Goal: Transaction & Acquisition: Purchase product/service

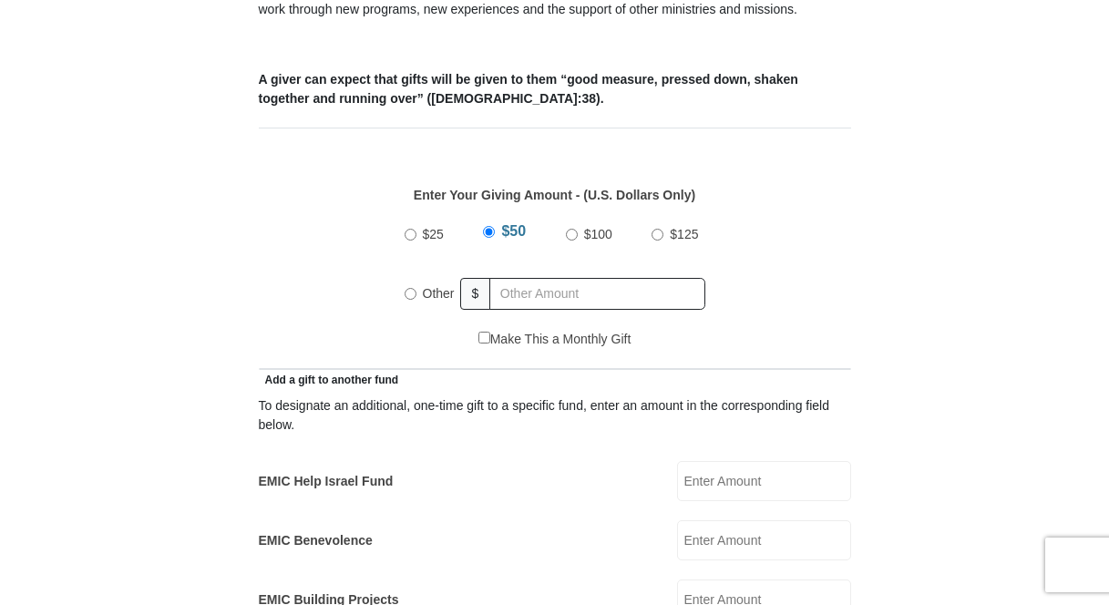
scroll to position [810, 0]
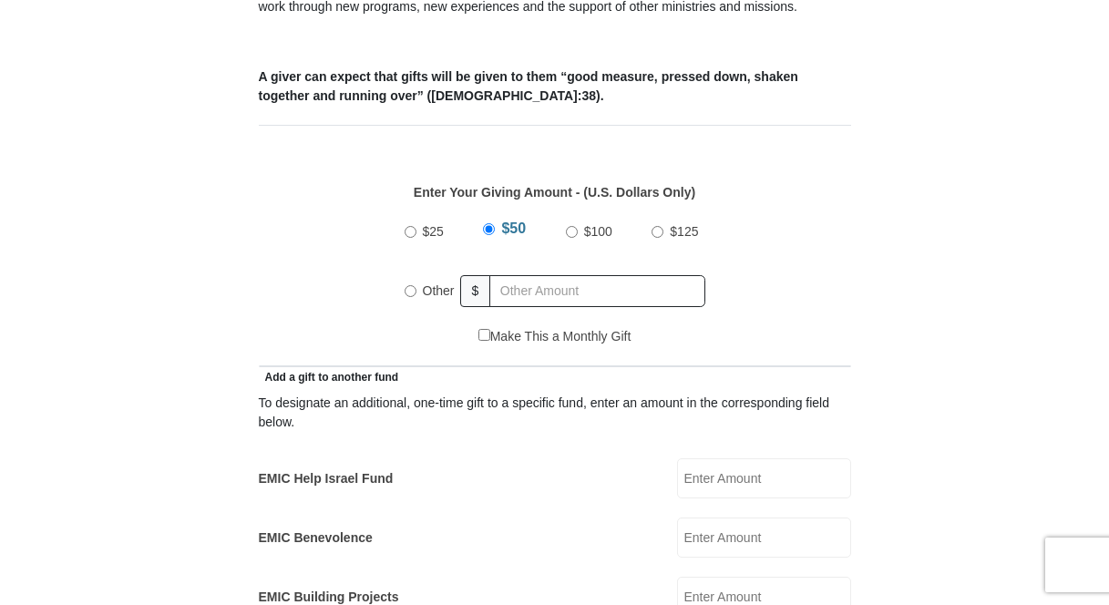
click at [408, 285] on input "Other" at bounding box center [411, 291] width 12 height 12
radio input "true"
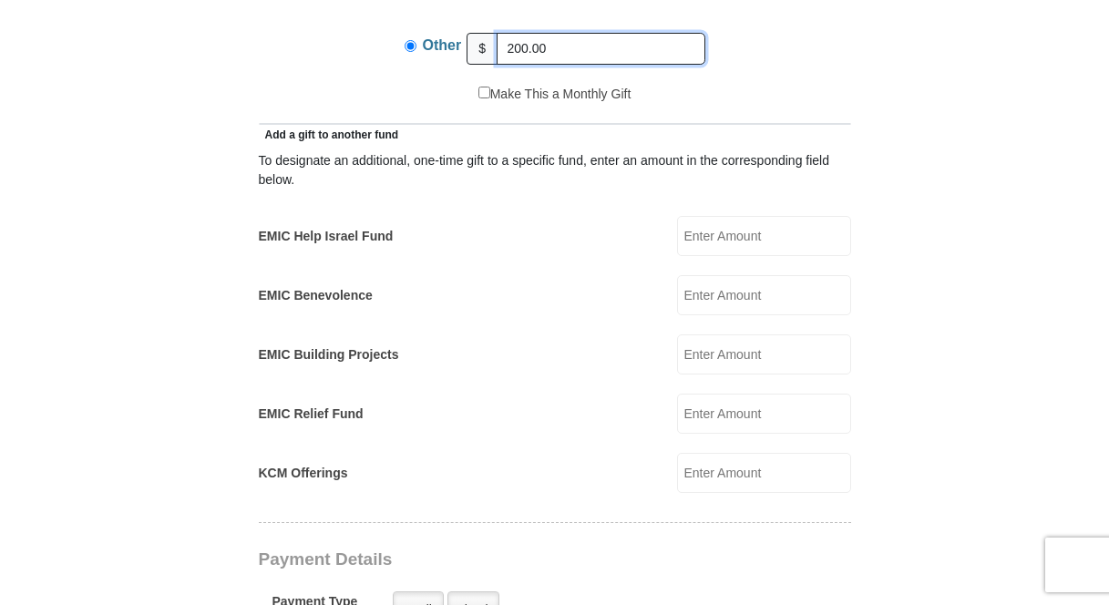
scroll to position [1053, 0]
type input "200.00"
click at [716, 215] on input "EMIC Help Israel Fund" at bounding box center [764, 235] width 174 height 40
type input "100.00"
click at [696, 452] on input "KCM Offerings" at bounding box center [764, 472] width 174 height 40
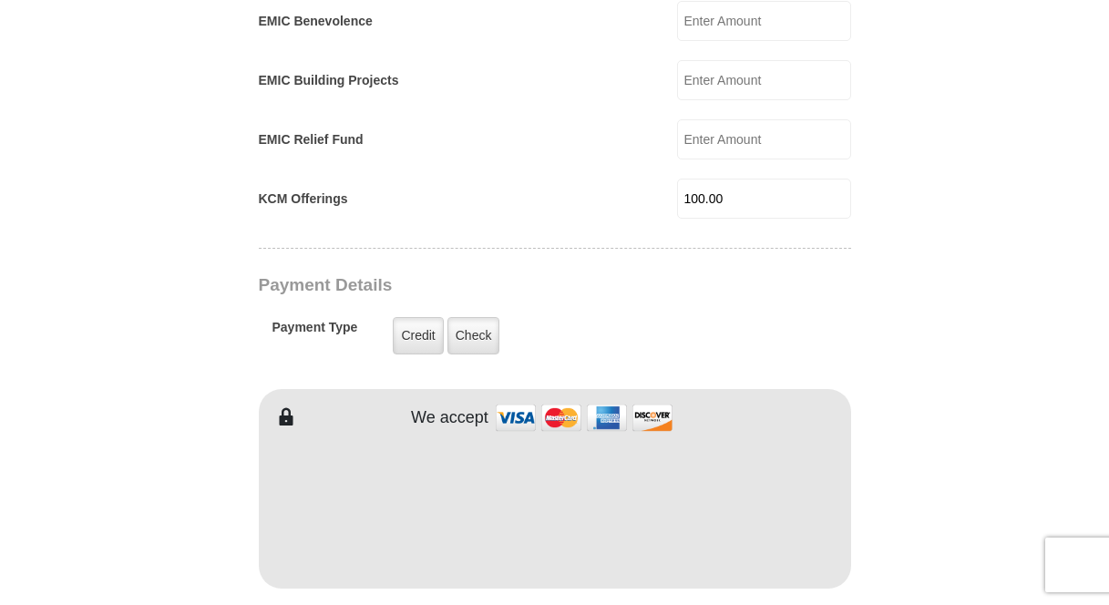
scroll to position [1357, 0]
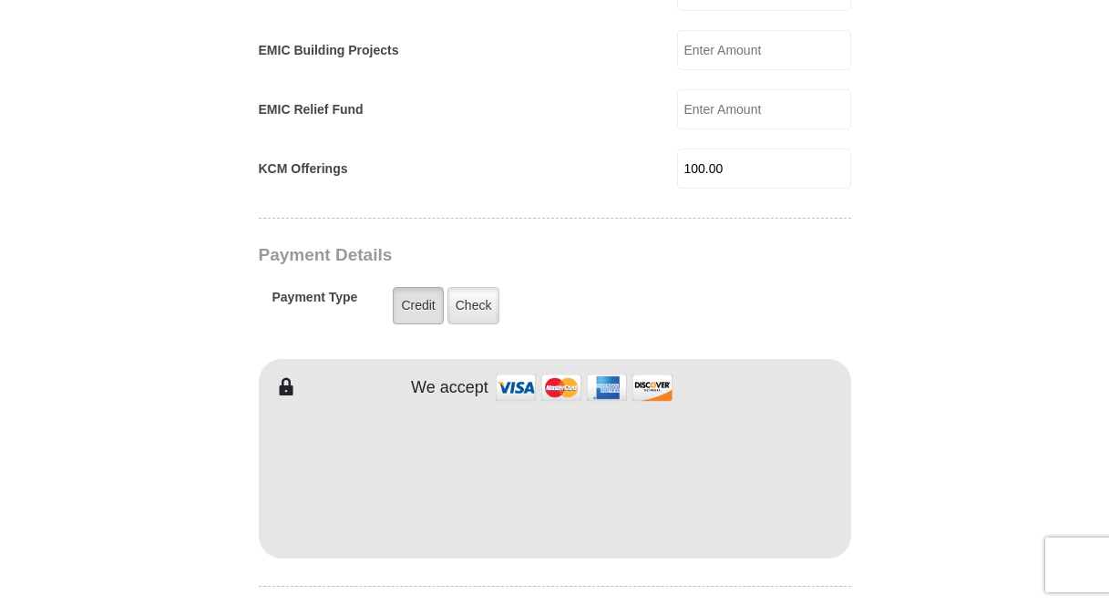
type input "100.00"
click at [415, 287] on label "Credit" at bounding box center [418, 305] width 50 height 37
click at [0, 0] on input "Credit" at bounding box center [0, 0] width 0 height 0
click at [516, 368] on img at bounding box center [584, 387] width 182 height 39
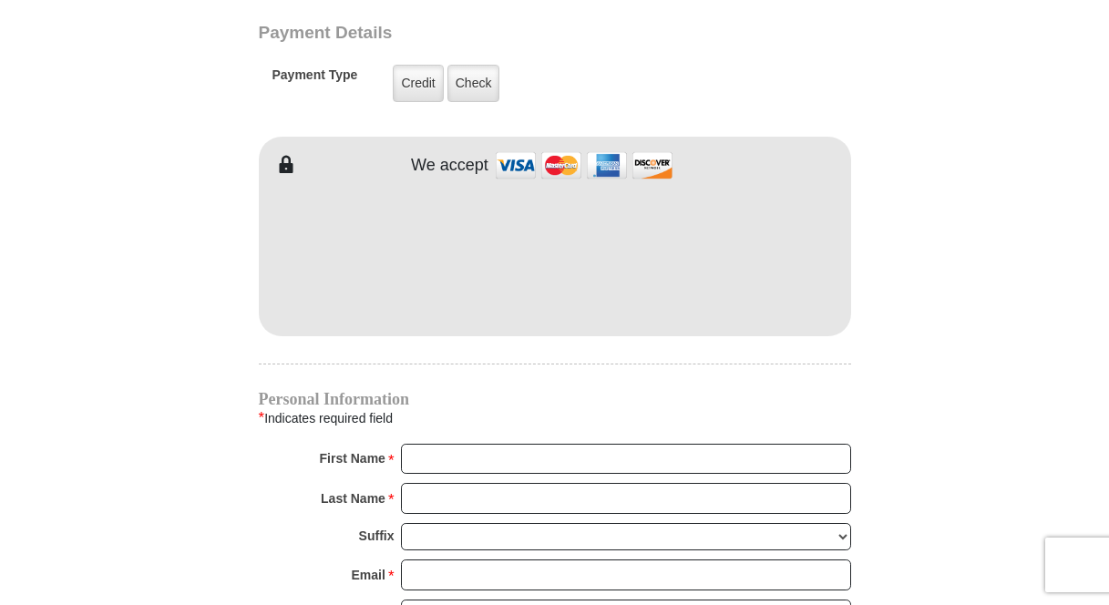
scroll to position [1600, 0]
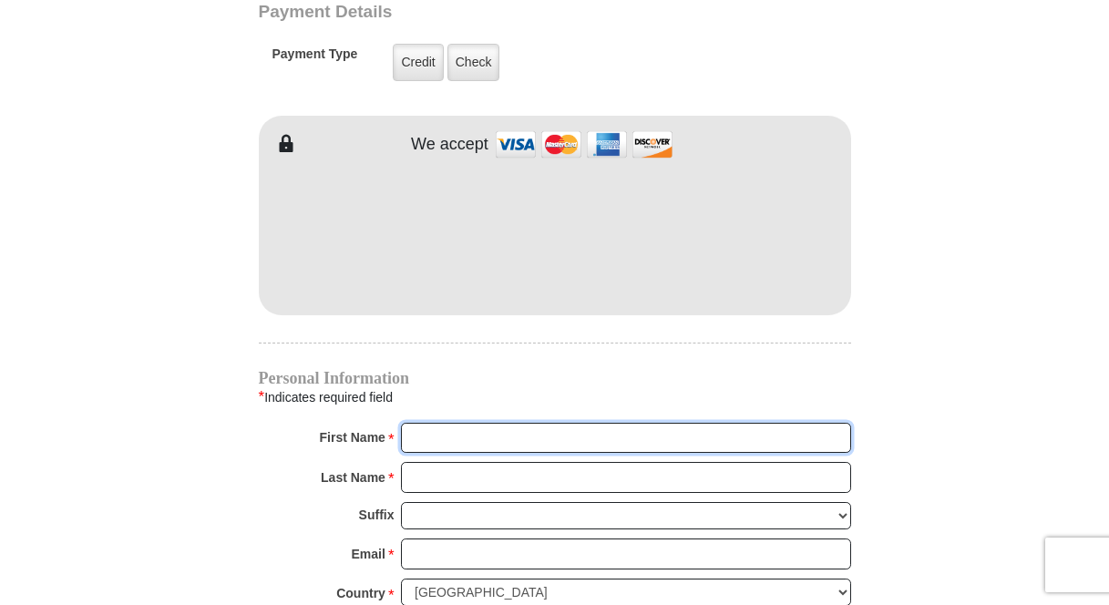
click at [448, 423] on input "First Name *" at bounding box center [626, 438] width 450 height 31
type input "[PERSON_NAME]"
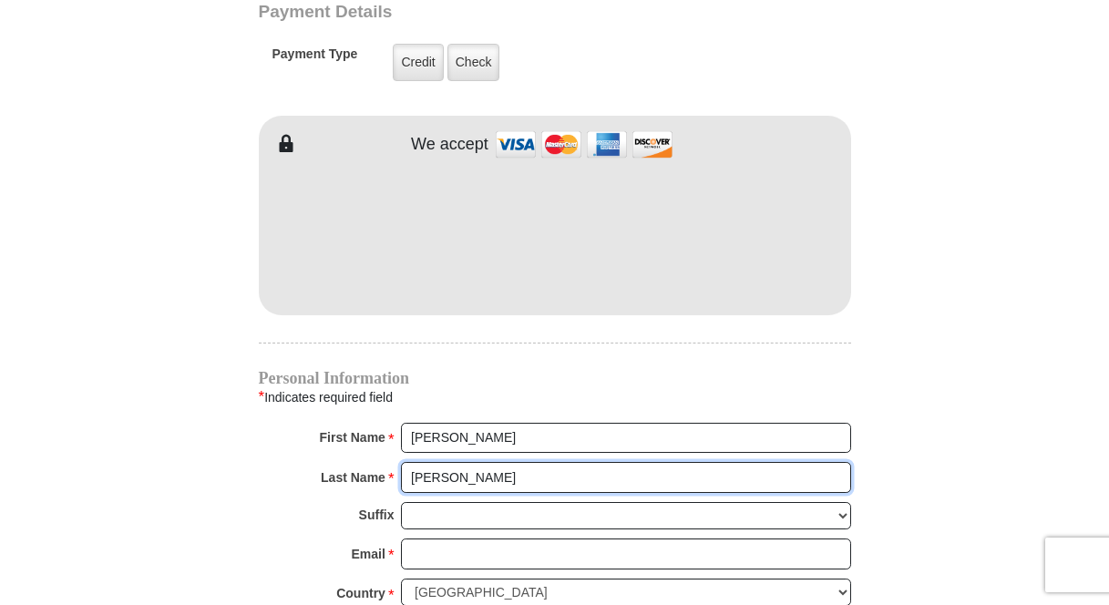
type input "[PERSON_NAME]"
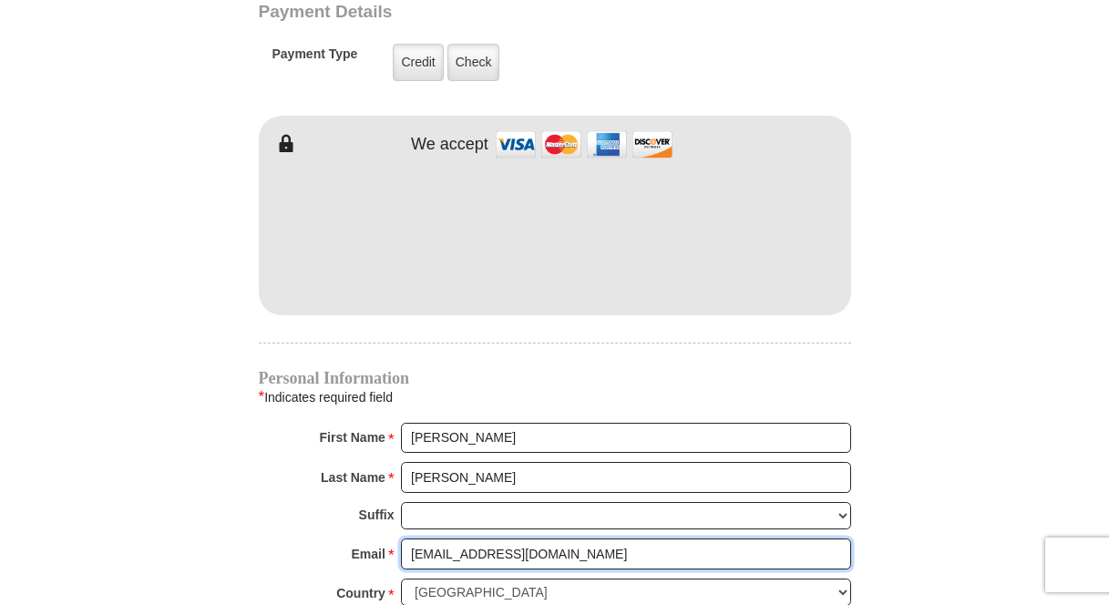
type input "[EMAIL_ADDRESS][DOMAIN_NAME]"
select select "CA"
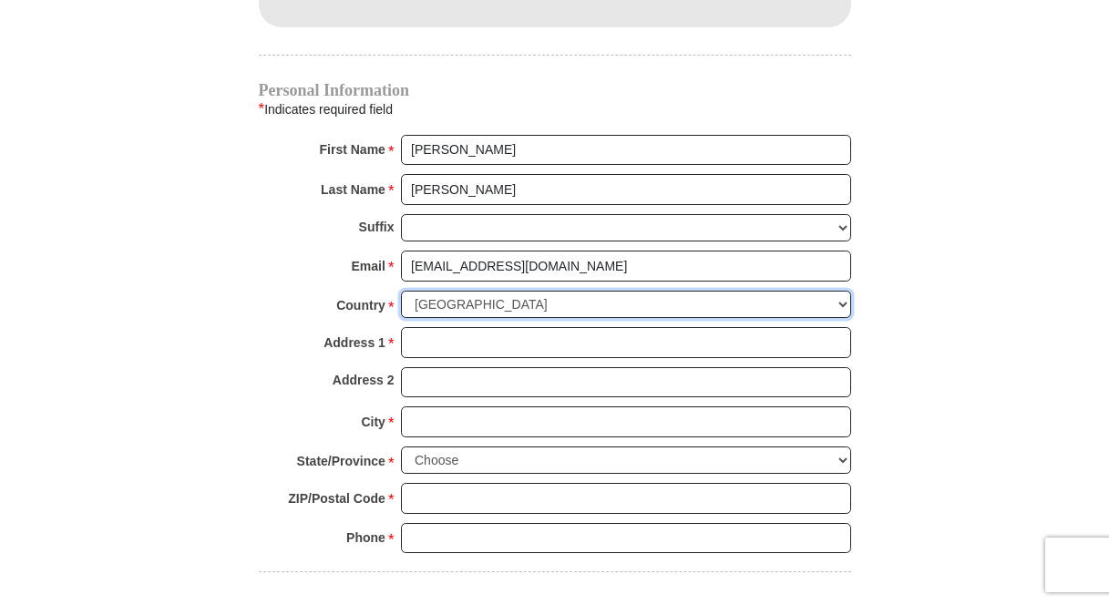
scroll to position [1904, 0]
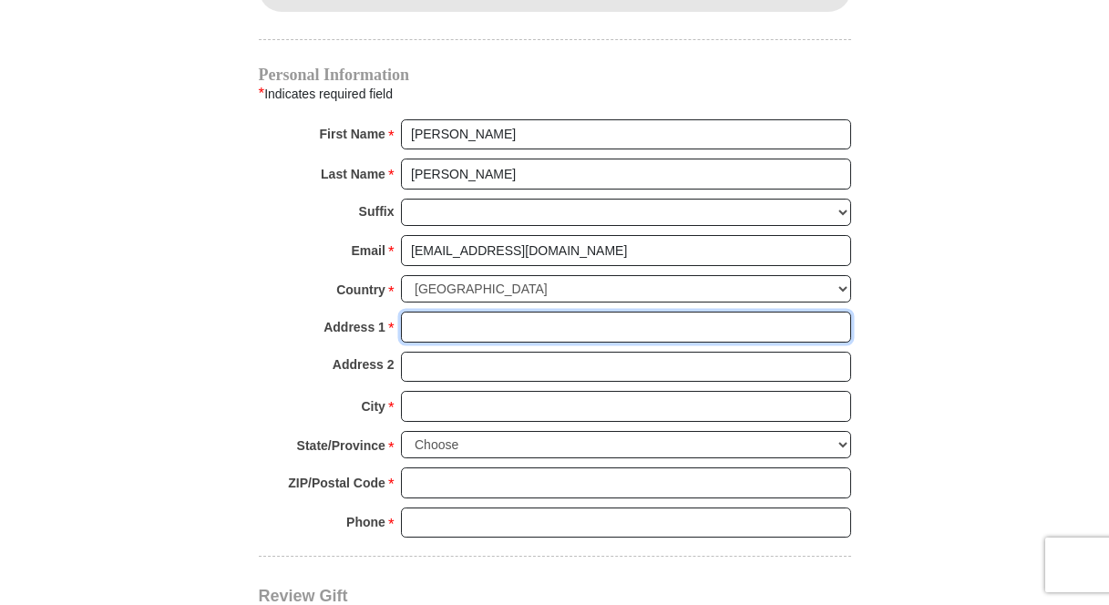
click at [439, 312] on input "Address 1 *" at bounding box center [626, 327] width 450 height 31
type input "[STREET_ADDRESS]"
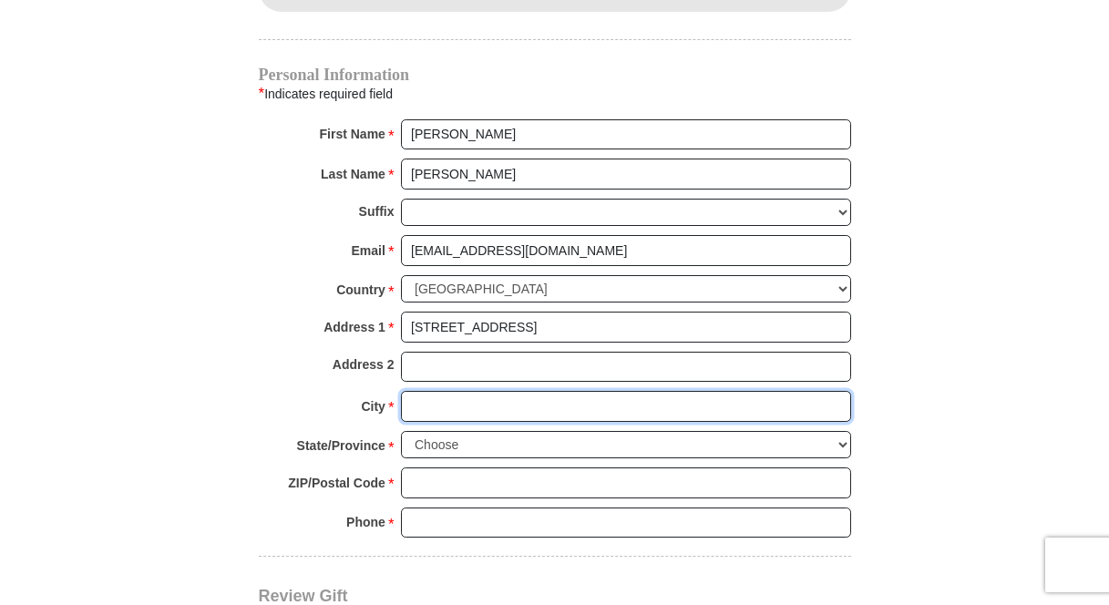
click at [446, 391] on input "City *" at bounding box center [626, 406] width 450 height 31
type input "[GEOGRAPHIC_DATA]"
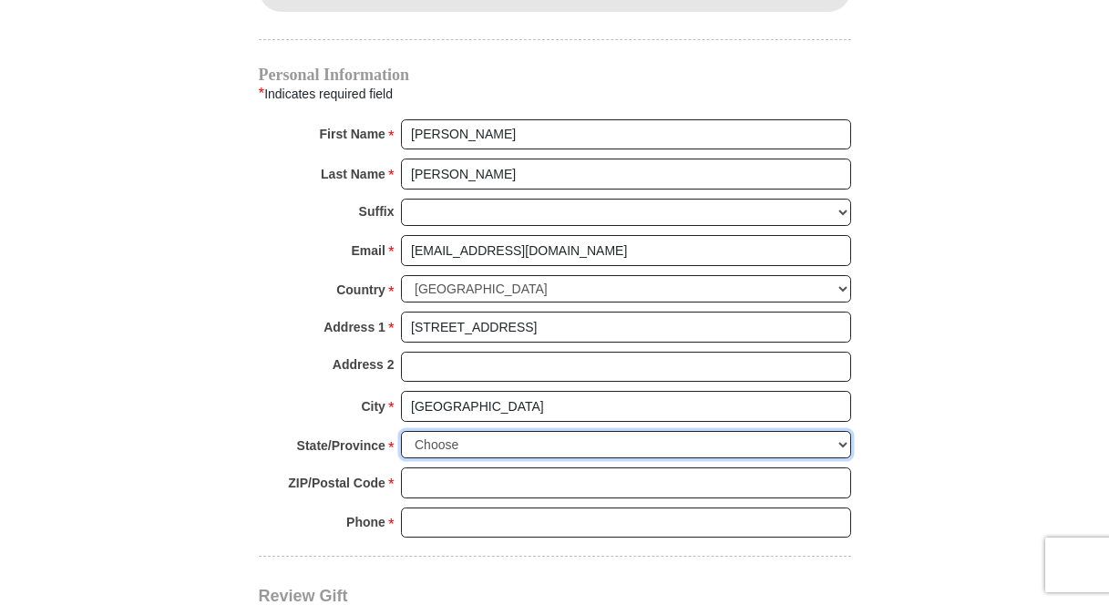
click at [847, 431] on select "Choose [GEOGRAPHIC_DATA] [GEOGRAPHIC_DATA] [GEOGRAPHIC_DATA] [GEOGRAPHIC_DATA] …" at bounding box center [626, 445] width 450 height 28
select select "ON"
click at [401, 431] on select "Choose [GEOGRAPHIC_DATA] [GEOGRAPHIC_DATA] [GEOGRAPHIC_DATA] [GEOGRAPHIC_DATA] …" at bounding box center [626, 445] width 450 height 28
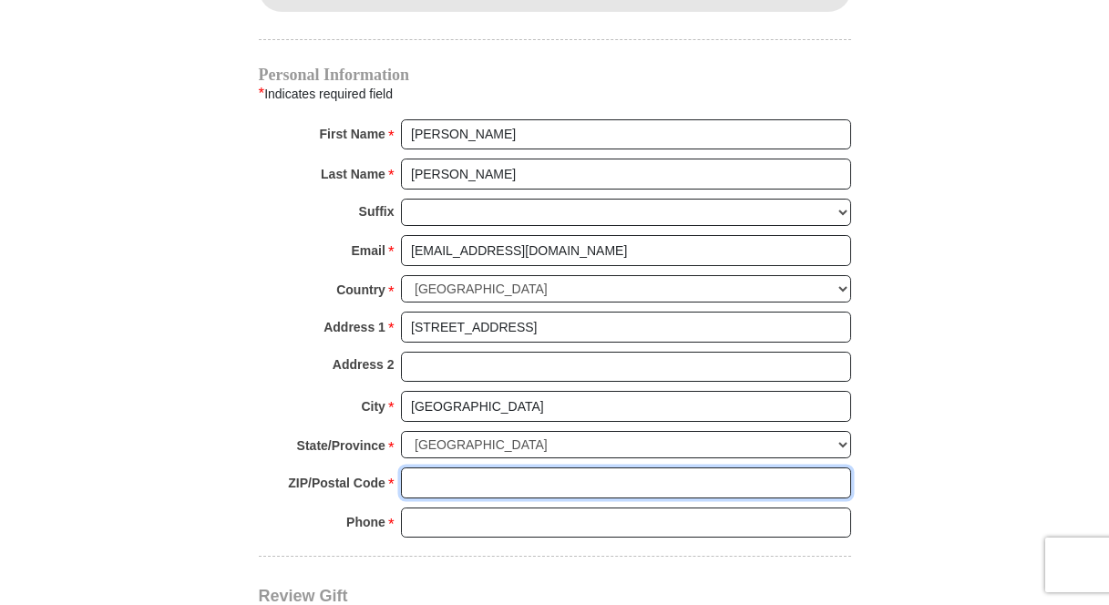
click at [447, 467] on input "ZIP/Postal Code *" at bounding box center [626, 482] width 450 height 31
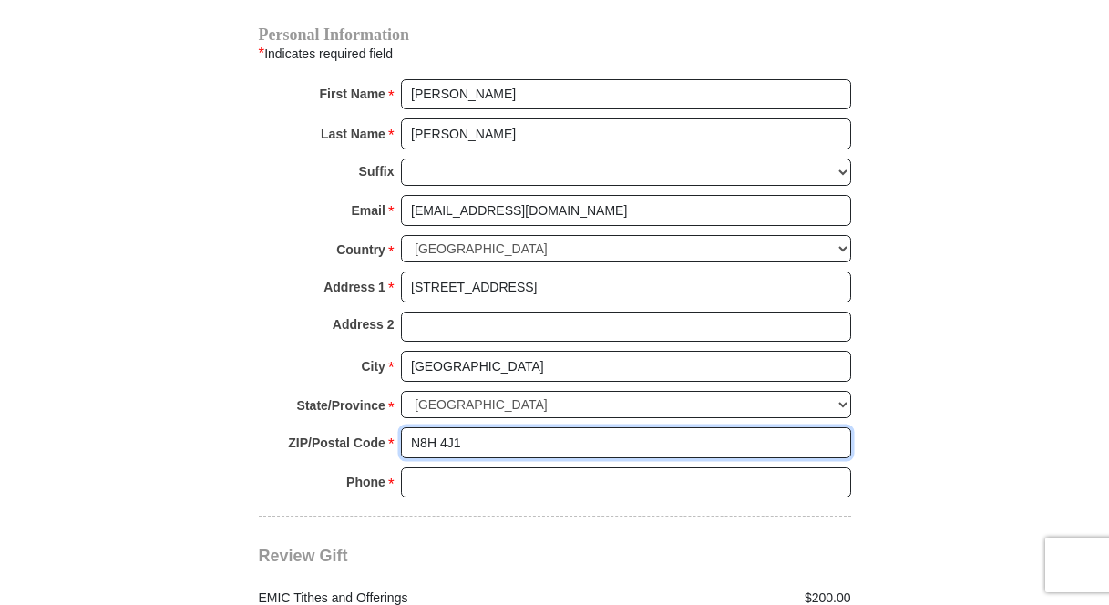
scroll to position [1965, 0]
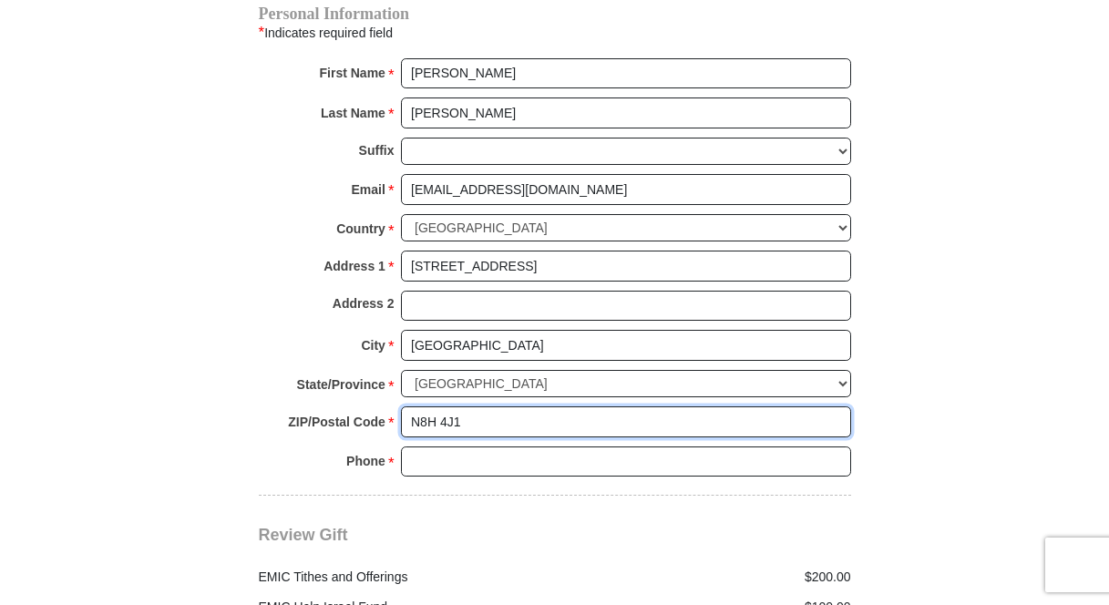
type input "N8H 4J1"
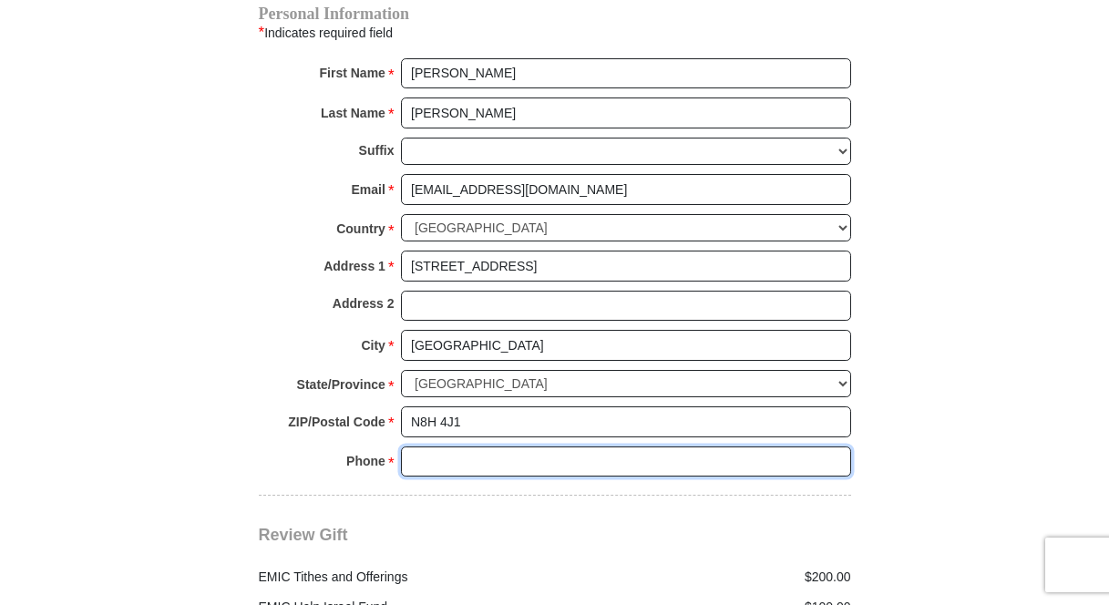
click at [432, 447] on input "Phone * *" at bounding box center [626, 462] width 450 height 31
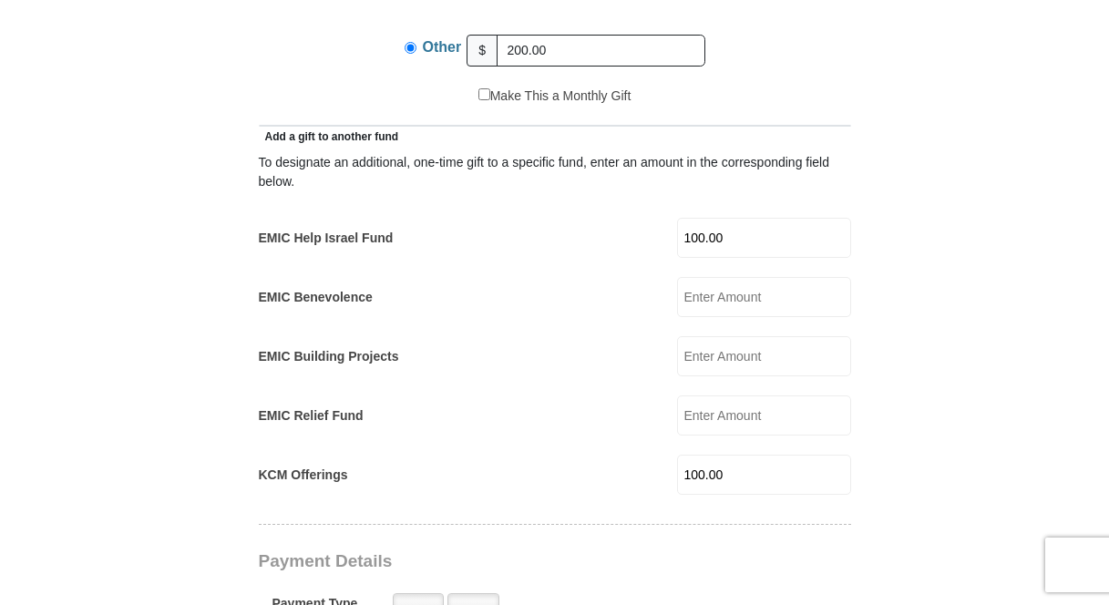
scroll to position [931, 0]
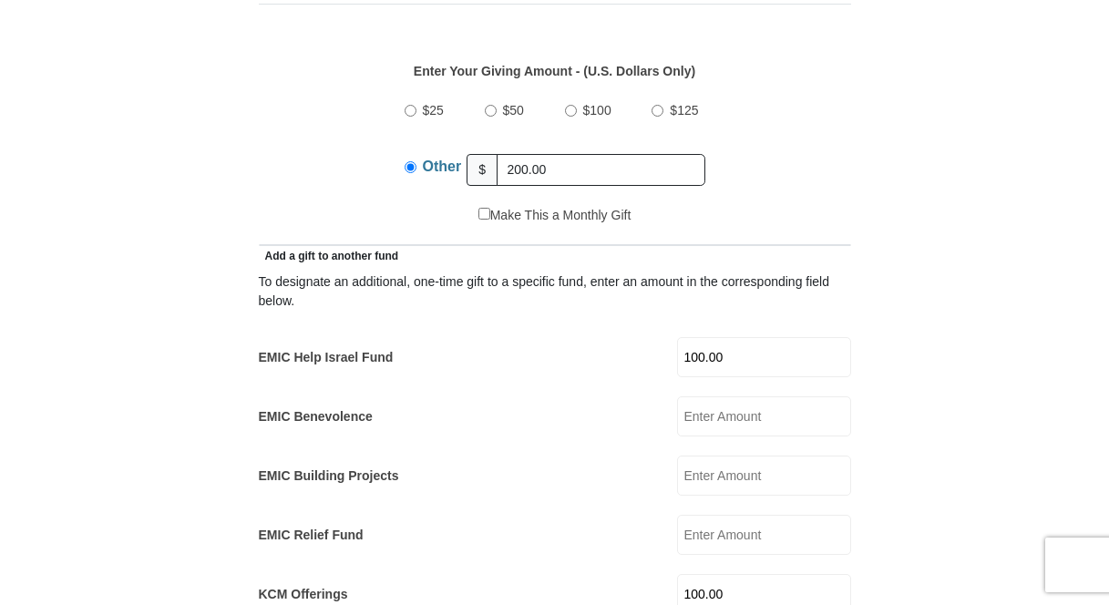
type input "[PHONE_NUMBER]"
drag, startPoint x: 546, startPoint y: 145, endPoint x: 505, endPoint y: 144, distance: 41.0
click at [505, 154] on input "200.00" at bounding box center [601, 170] width 209 height 32
click at [923, 345] on form "[GEOGRAPHIC_DATA][DEMOGRAPHIC_DATA] Online Giving Because of gifts like yours, …" at bounding box center [555, 586] width 1039 height 2726
click at [224, 255] on form "[GEOGRAPHIC_DATA][DEMOGRAPHIC_DATA] Online Giving Because of gifts like yours, …" at bounding box center [555, 586] width 1039 height 2726
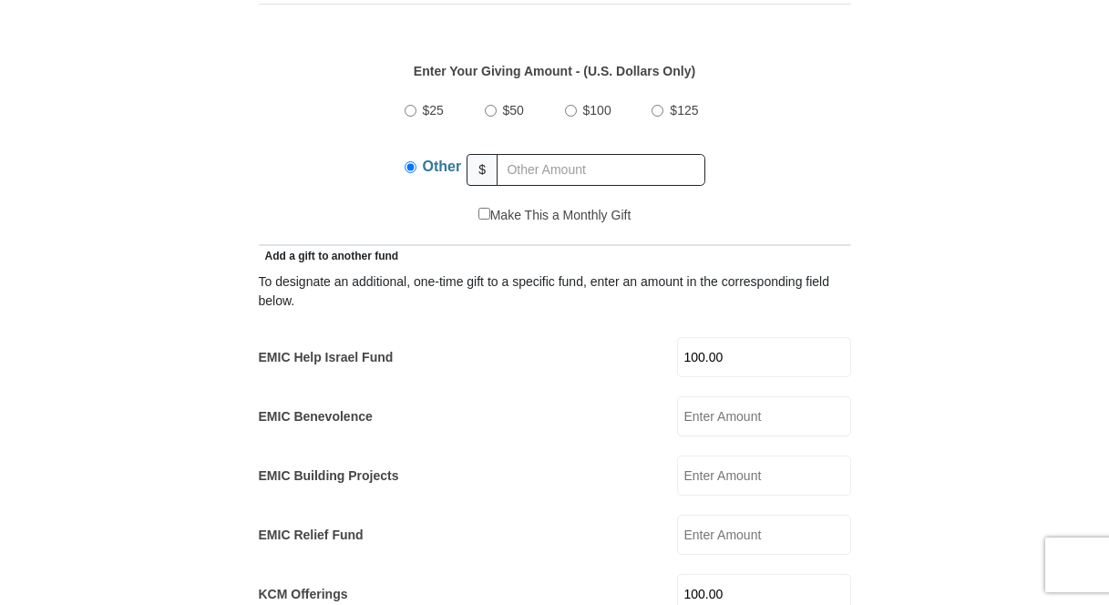
click at [408, 161] on input "Other" at bounding box center [411, 167] width 12 height 12
click at [418, 147] on label "Other" at bounding box center [442, 170] width 52 height 46
click at [416, 161] on input "Other" at bounding box center [411, 167] width 12 height 12
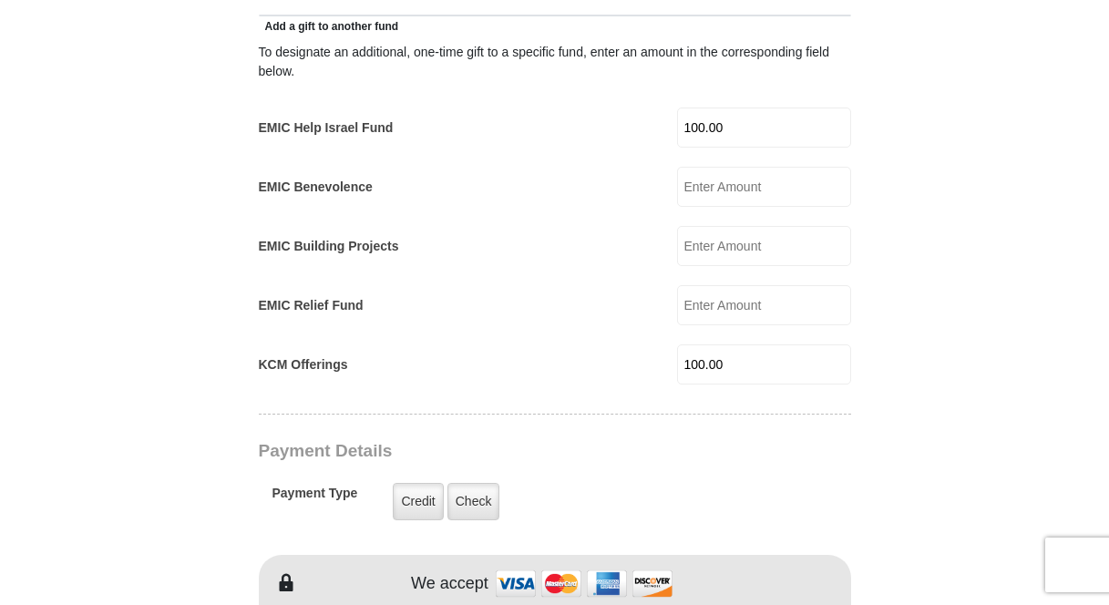
scroll to position [1114, 0]
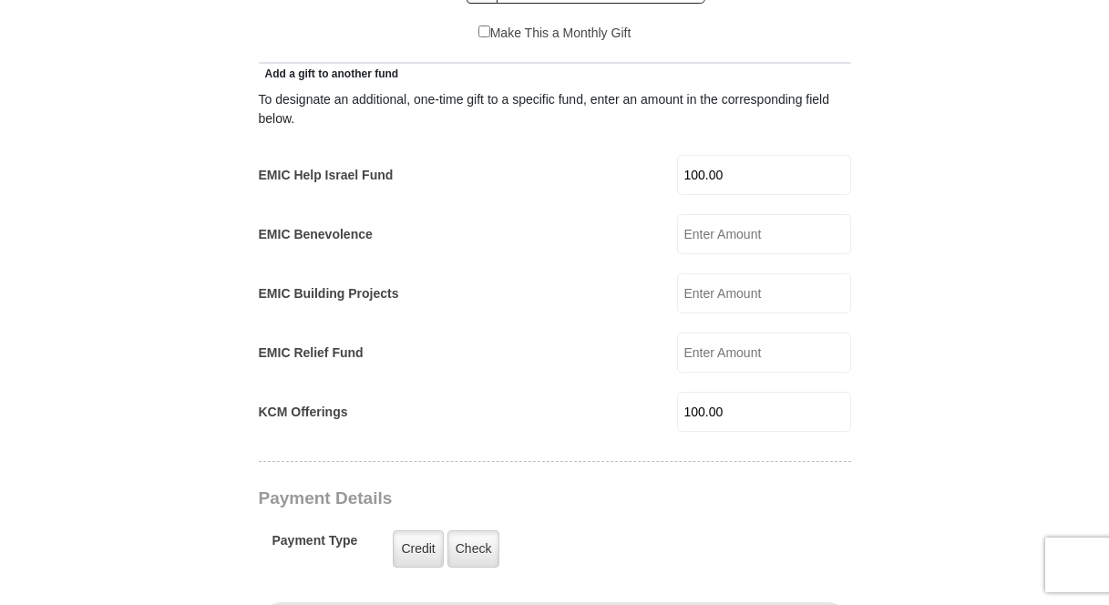
drag, startPoint x: 728, startPoint y: 388, endPoint x: 680, endPoint y: 386, distance: 48.3
click at [680, 392] on div "KCM Offerings 100.00 KCM Offerings Amount must be a valid number Make This a Mo…" at bounding box center [555, 412] width 592 height 40
drag, startPoint x: 734, startPoint y: 150, endPoint x: 691, endPoint y: 150, distance: 42.8
click at [691, 155] on input "100.00" at bounding box center [764, 175] width 174 height 40
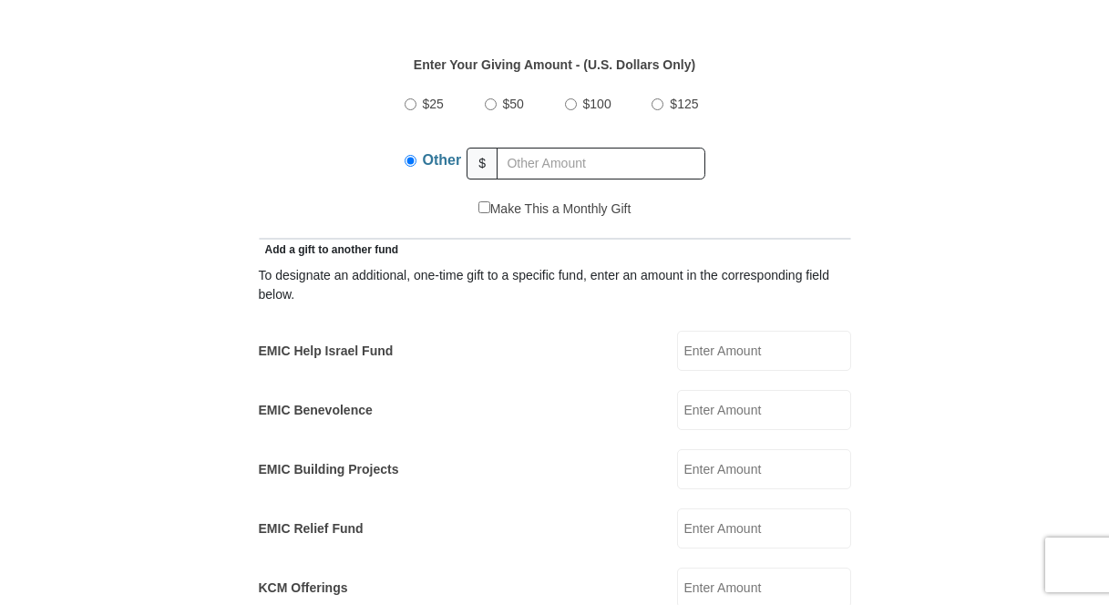
scroll to position [810, 0]
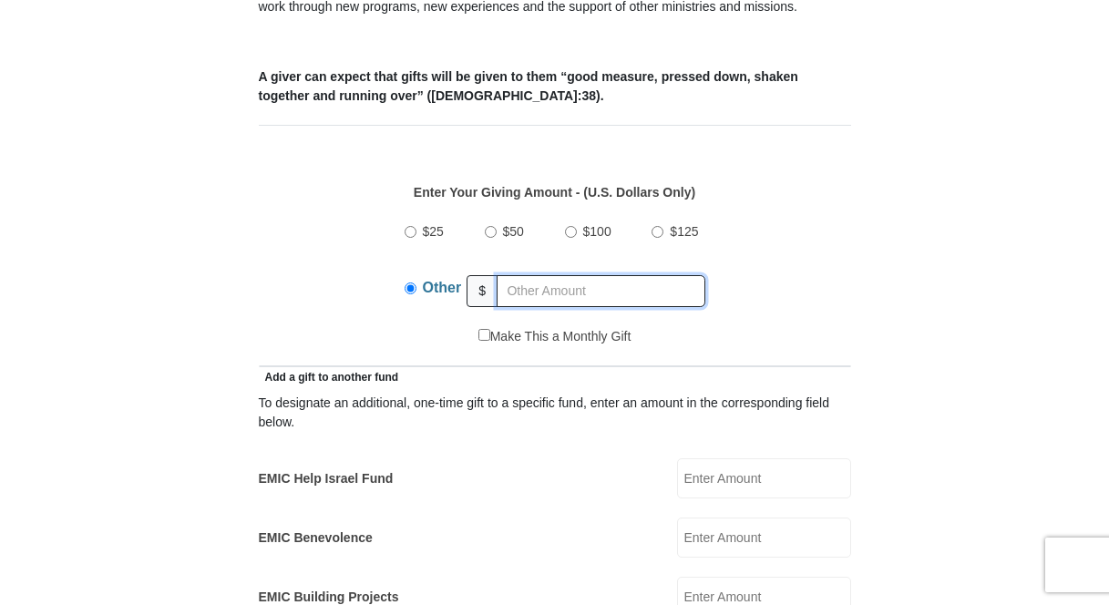
click at [524, 275] on input "text" at bounding box center [601, 291] width 209 height 32
type input "200.00"
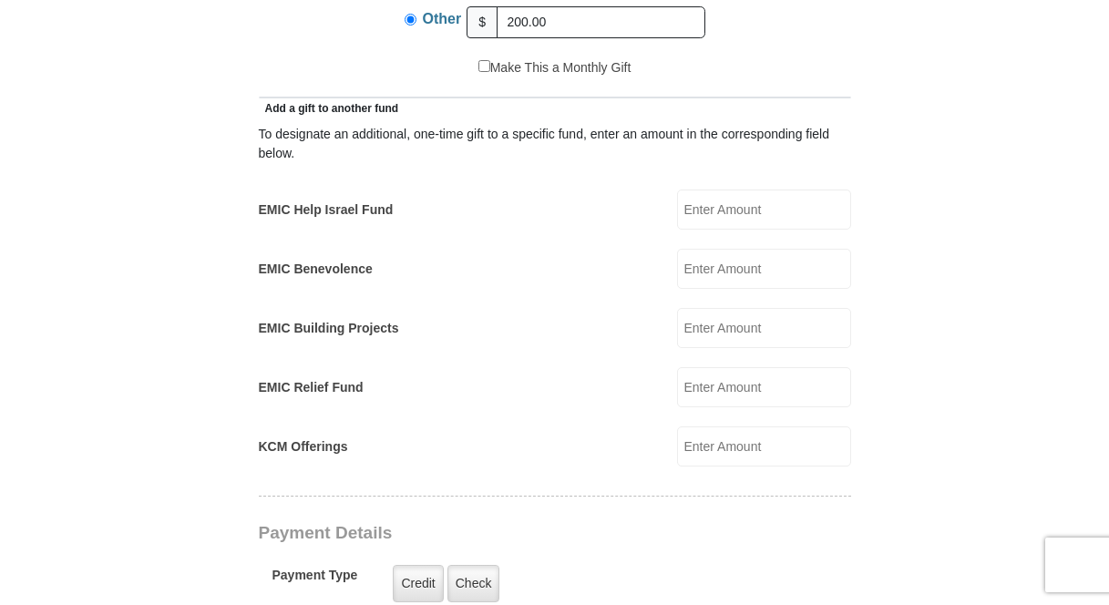
scroll to position [1053, 0]
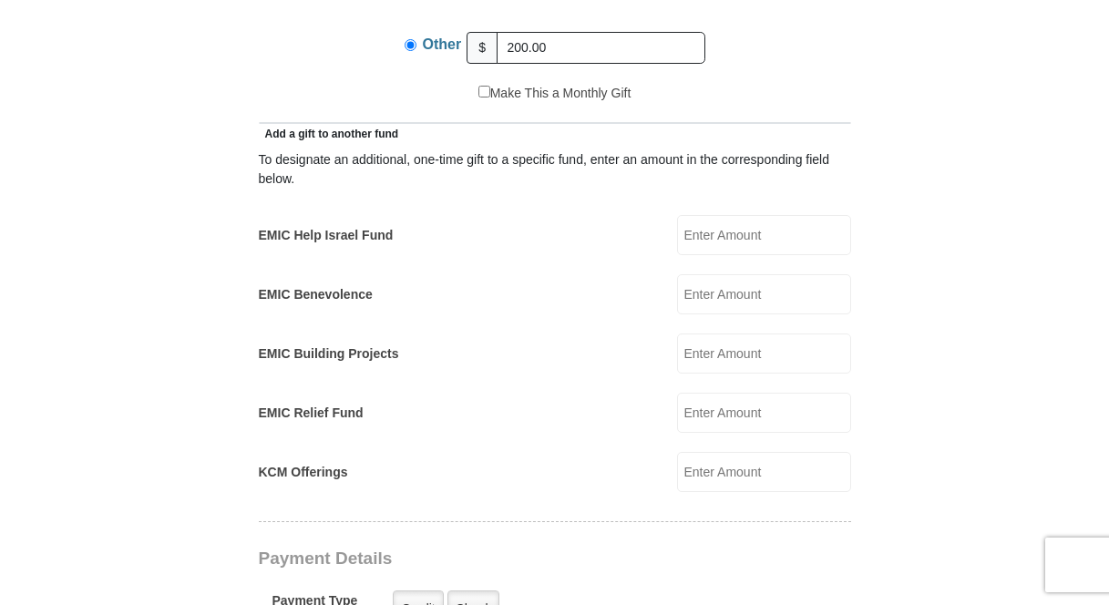
click at [718, 215] on input "EMIC Help Israel Fund" at bounding box center [764, 235] width 174 height 40
type input "100.00"
click at [907, 465] on form "[GEOGRAPHIC_DATA][DEMOGRAPHIC_DATA] Online Giving Because of gifts like yours, …" at bounding box center [555, 448] width 1039 height 2695
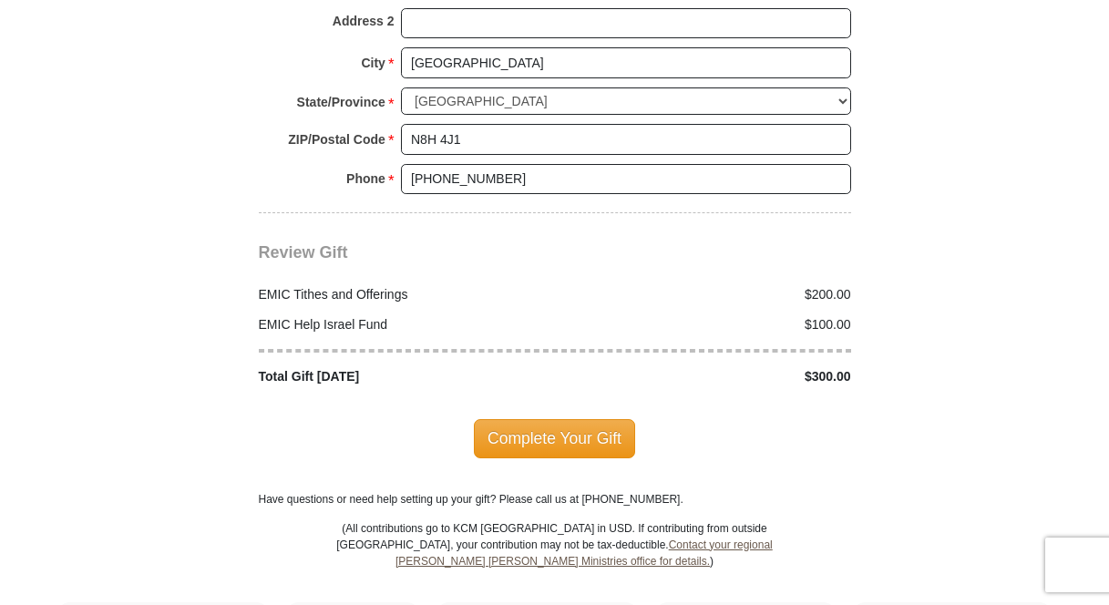
scroll to position [2268, 0]
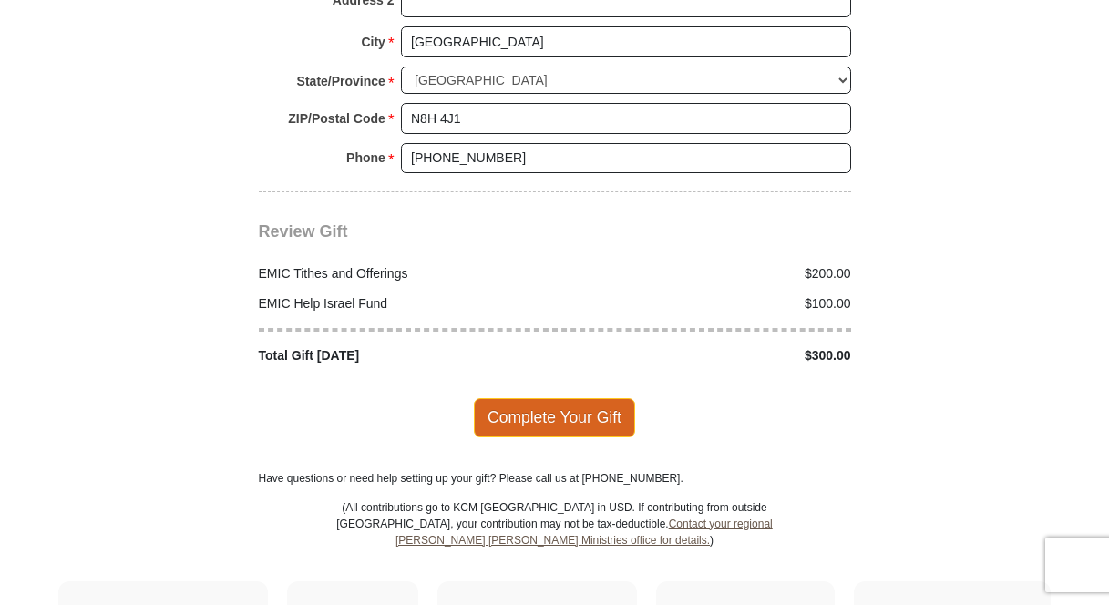
click at [583, 398] on span "Complete Your Gift" at bounding box center [554, 417] width 161 height 38
